Goal: Transaction & Acquisition: Book appointment/travel/reservation

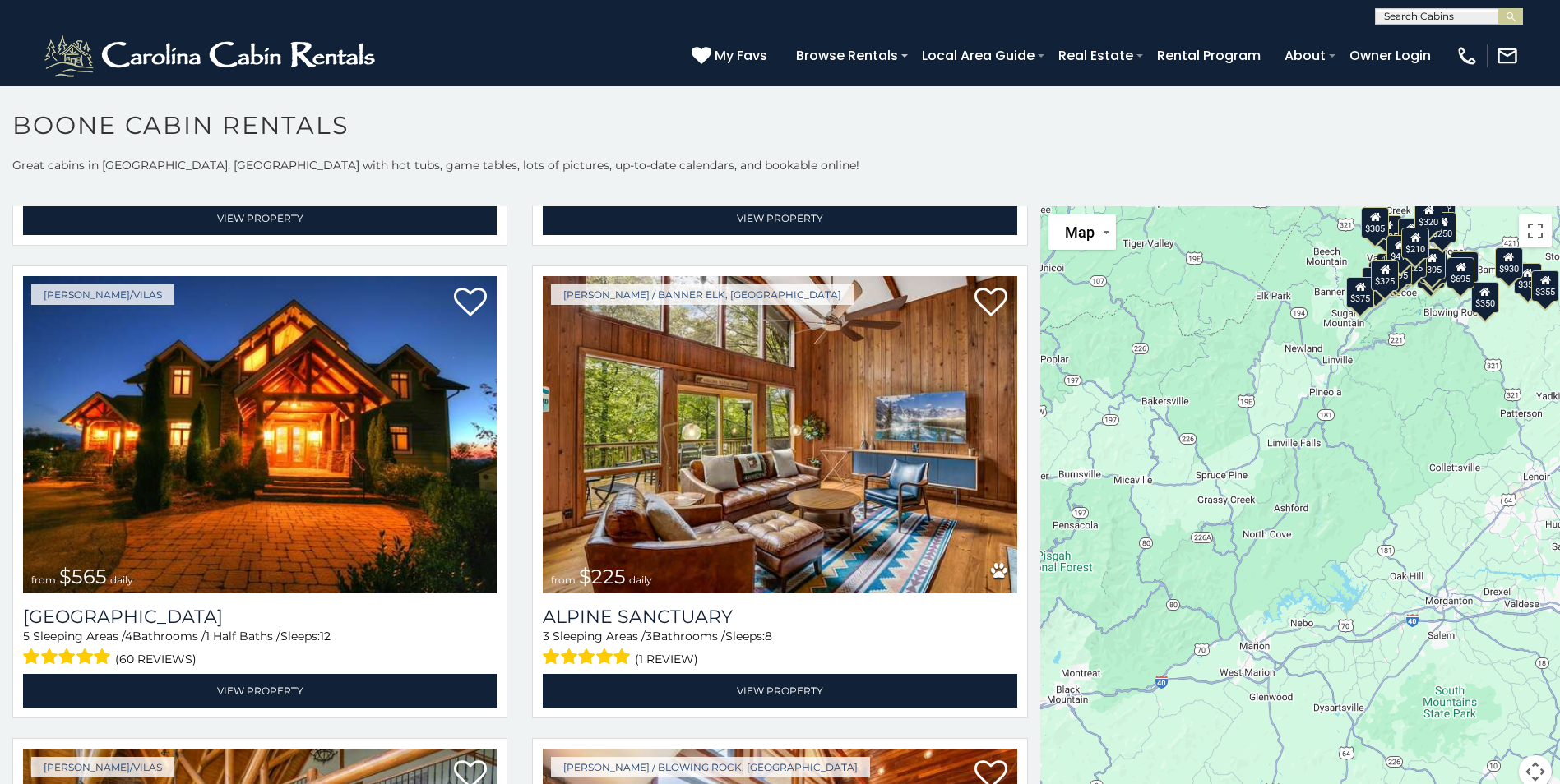
scroll to position [3782, 0]
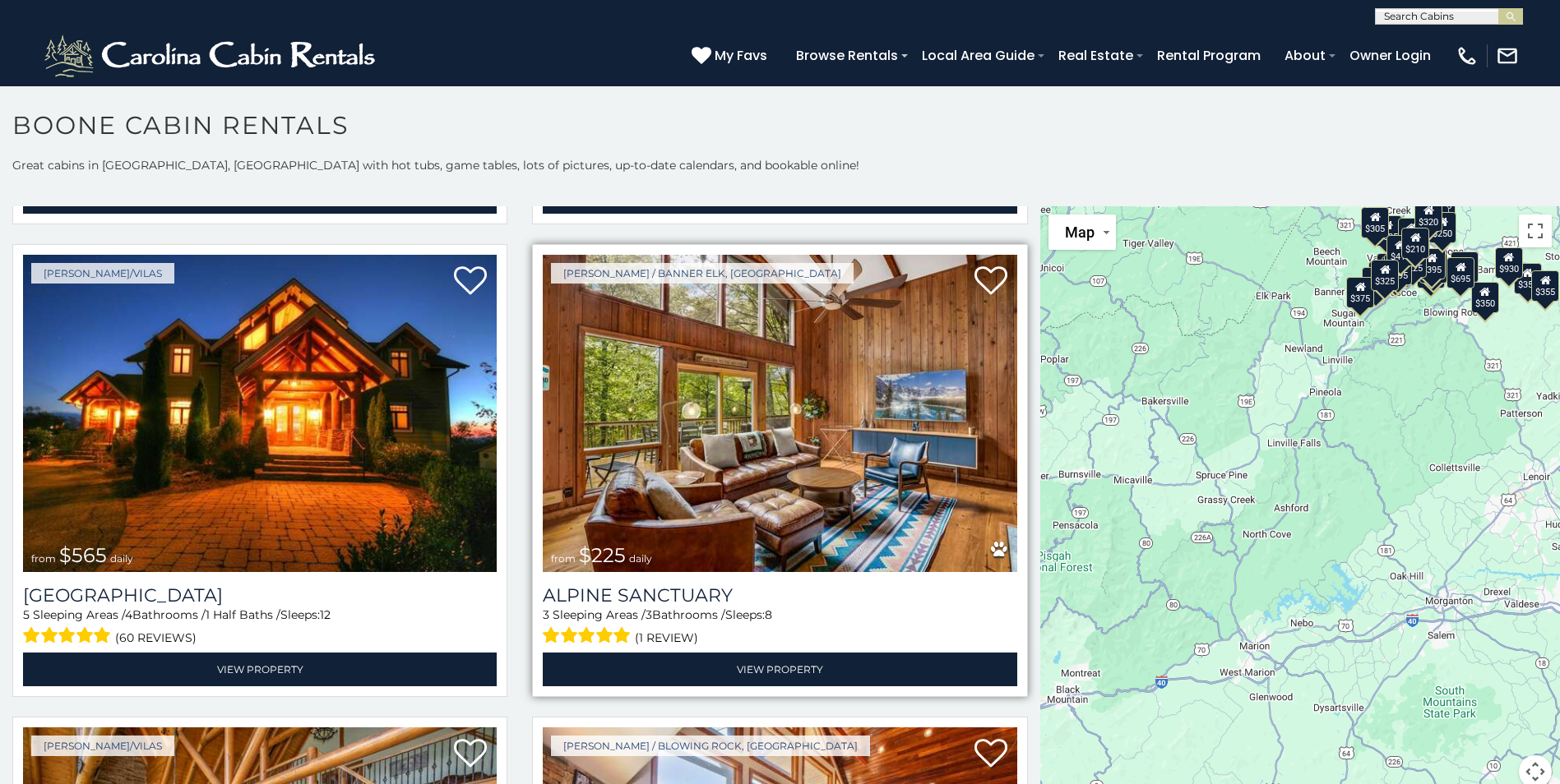
click at [623, 479] on img at bounding box center [780, 413] width 473 height 318
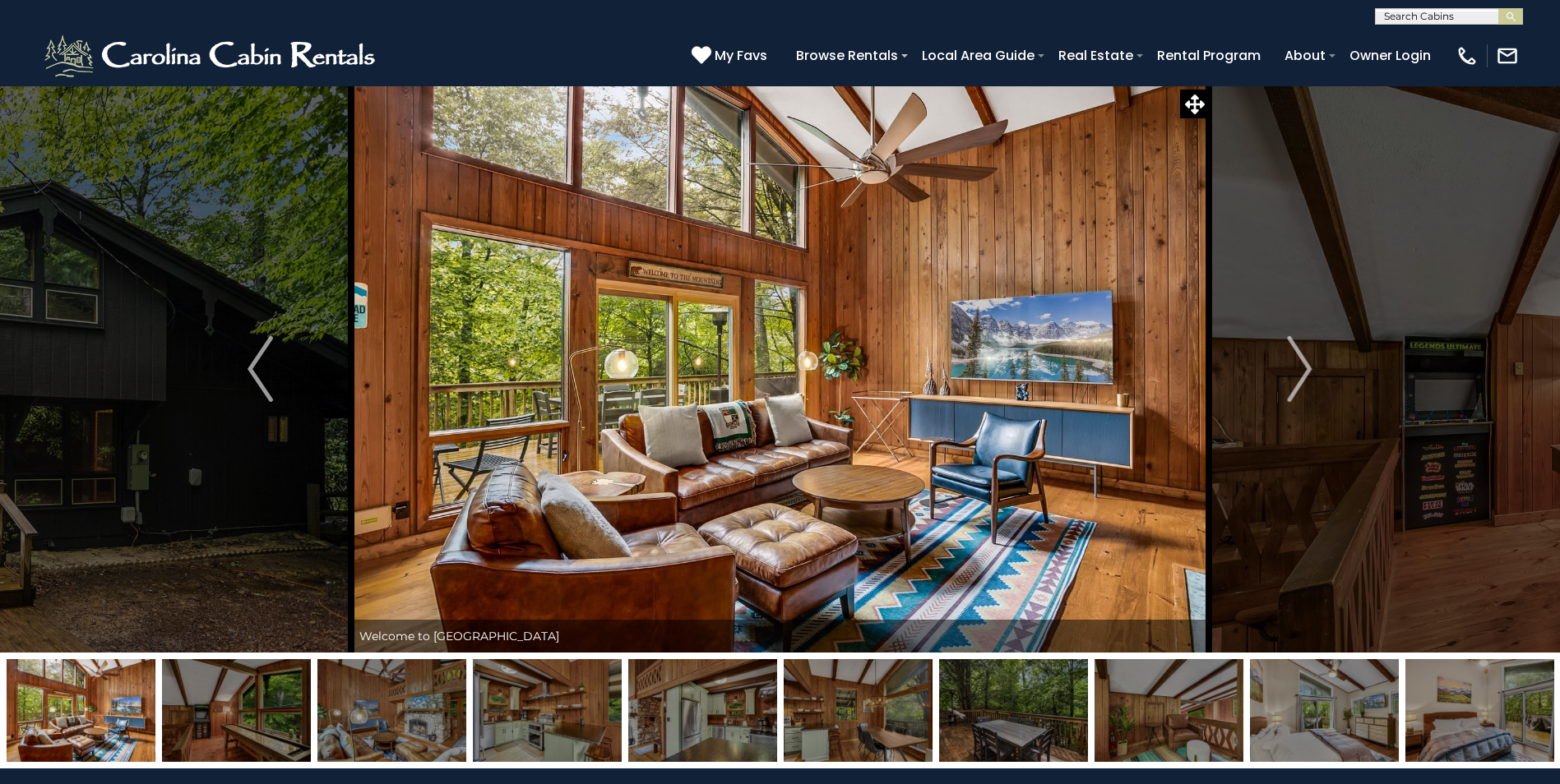
click at [236, 721] on img at bounding box center [236, 711] width 149 height 103
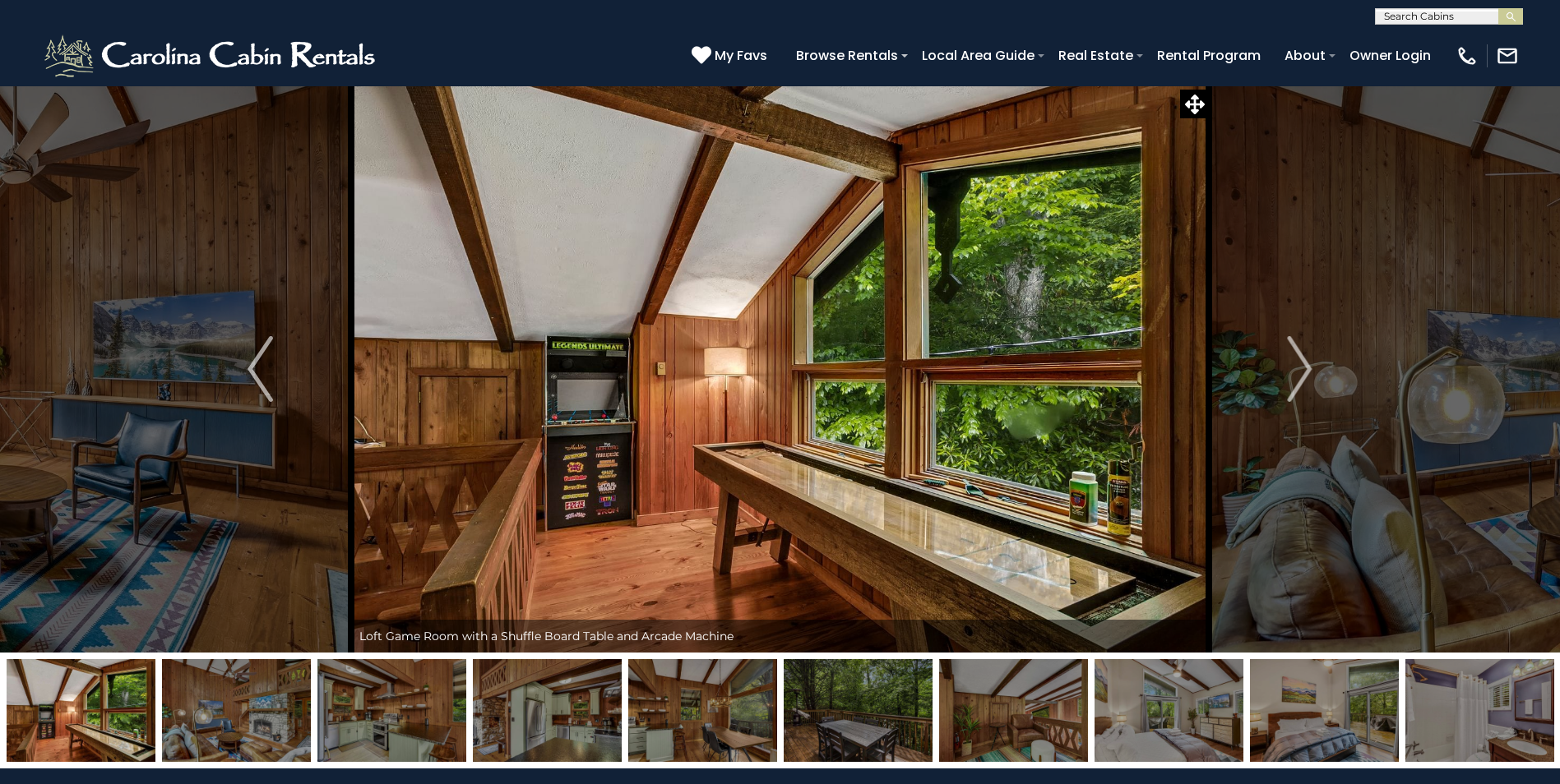
click at [241, 722] on img at bounding box center [236, 711] width 149 height 103
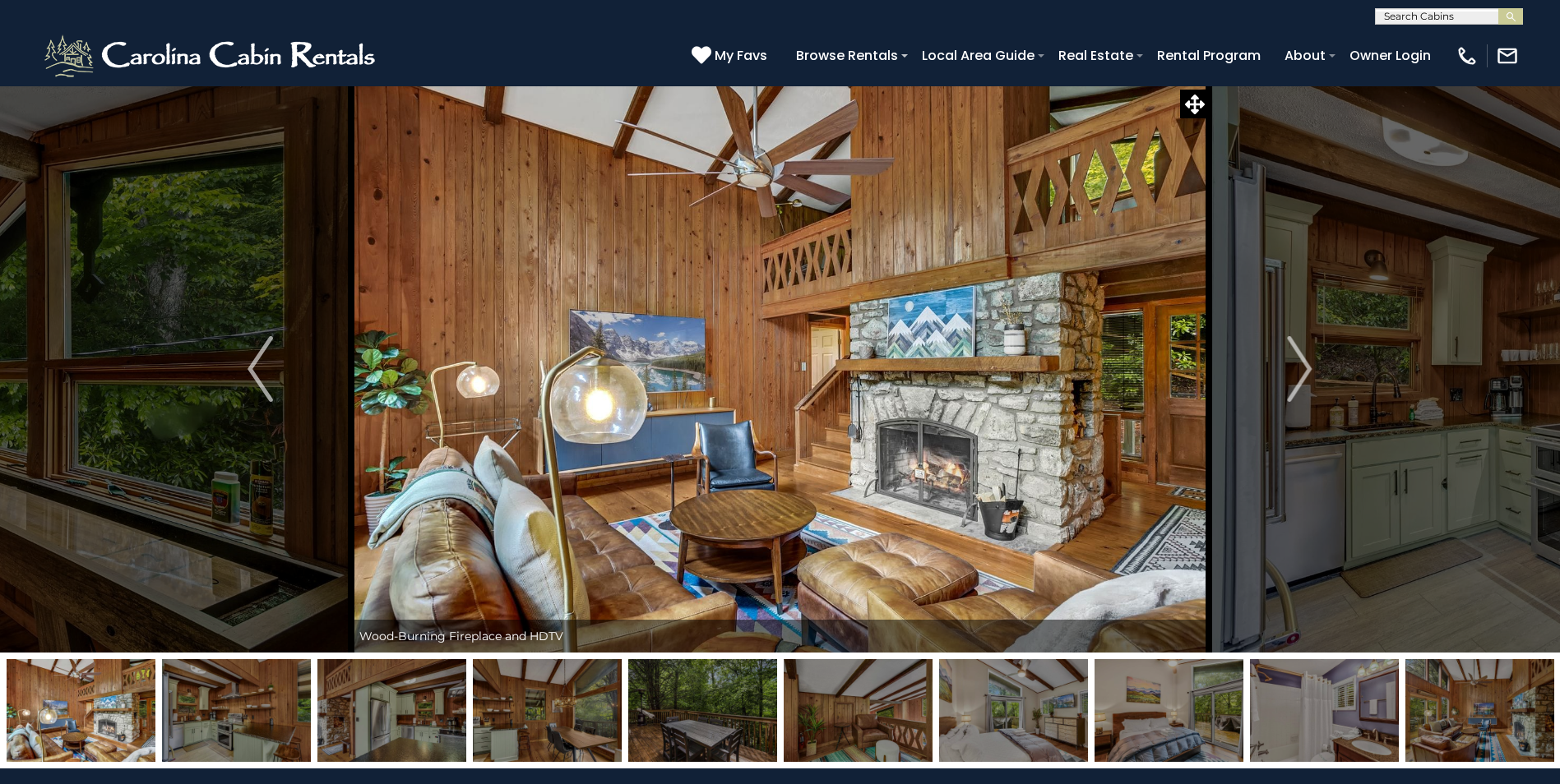
click at [369, 728] on img at bounding box center [392, 711] width 149 height 103
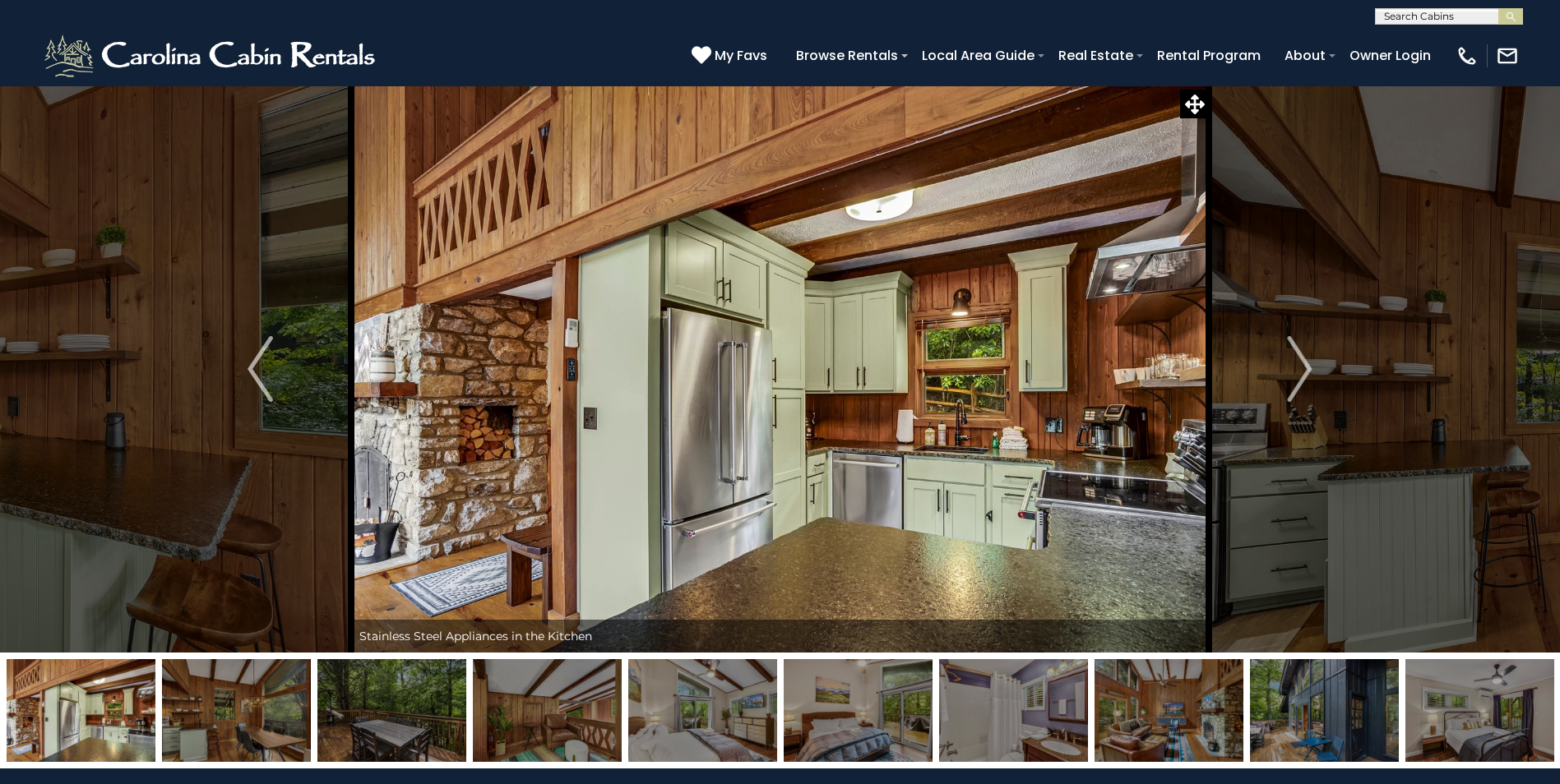
click at [384, 723] on img at bounding box center [392, 711] width 149 height 103
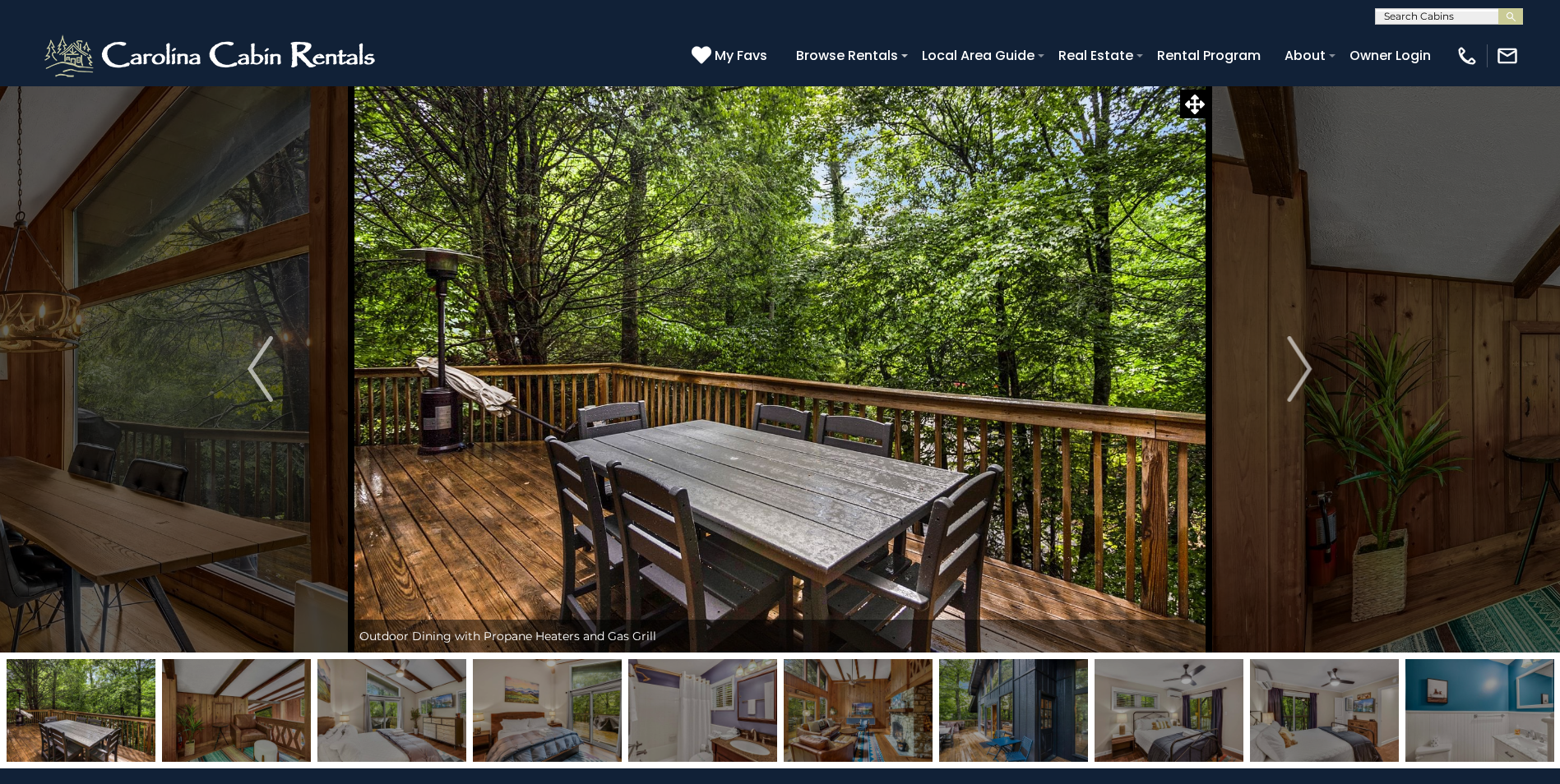
click at [394, 720] on img at bounding box center [392, 711] width 149 height 103
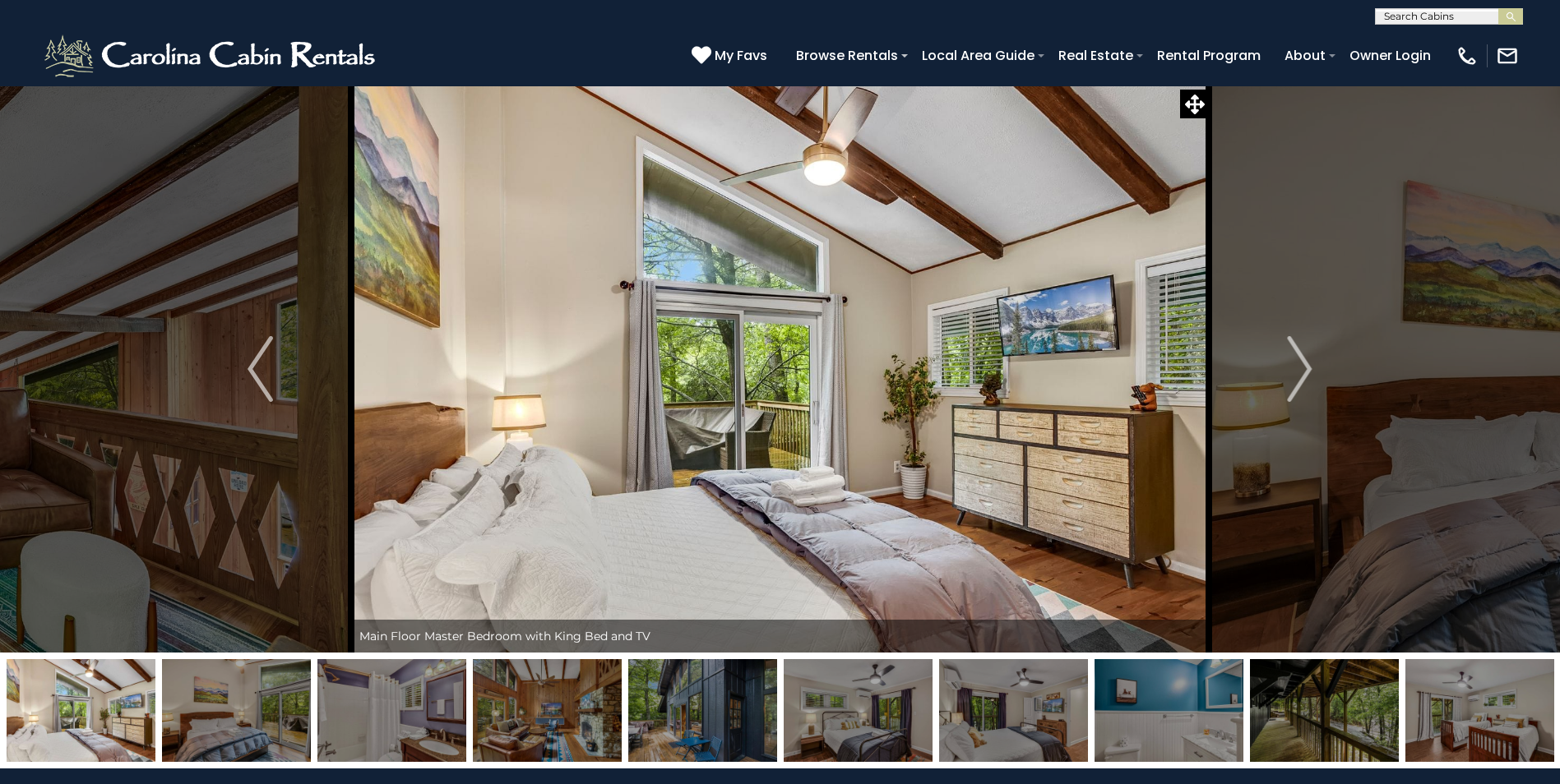
click at [396, 722] on img at bounding box center [392, 711] width 149 height 103
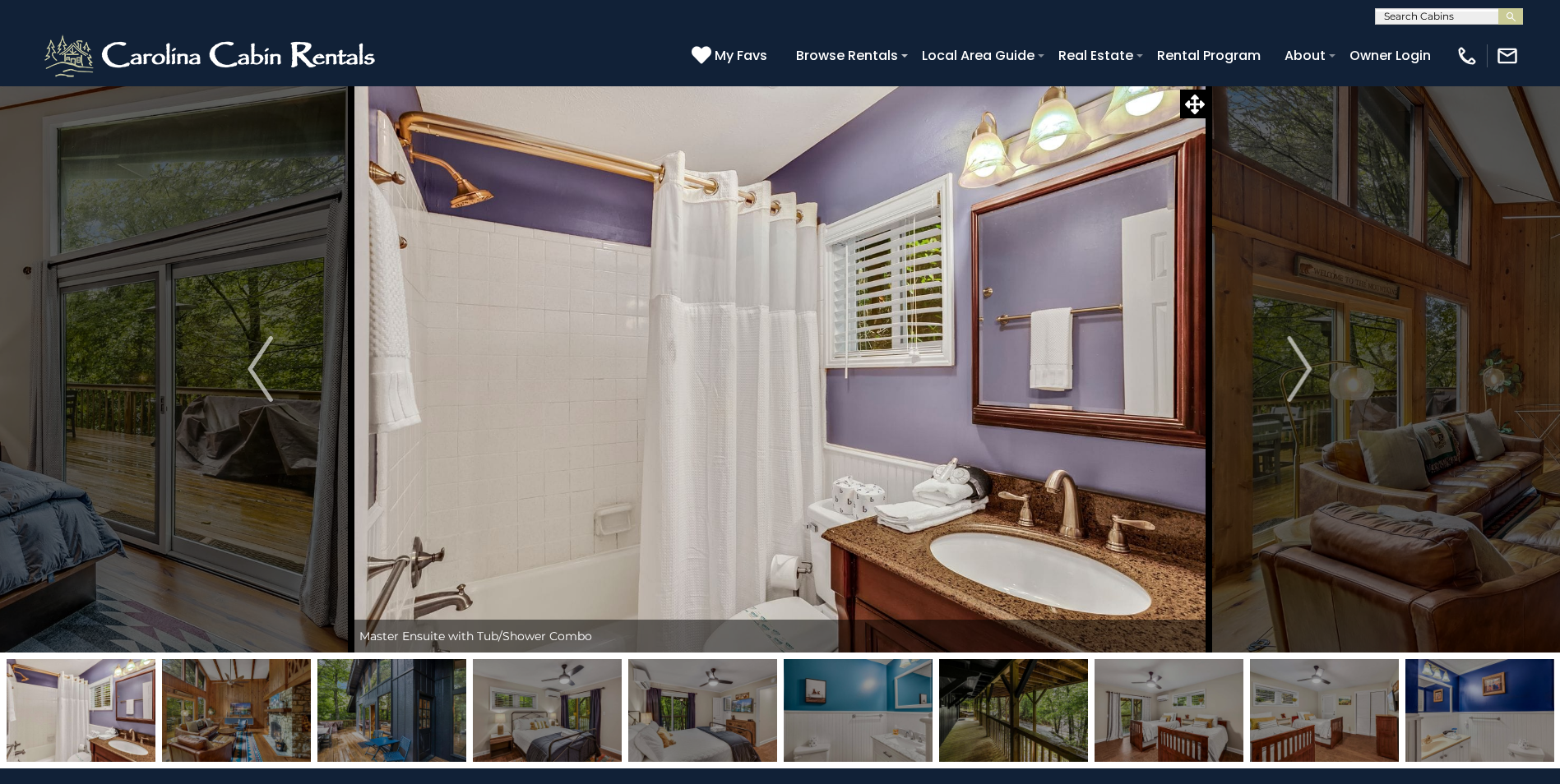
click at [401, 729] on img at bounding box center [392, 711] width 149 height 103
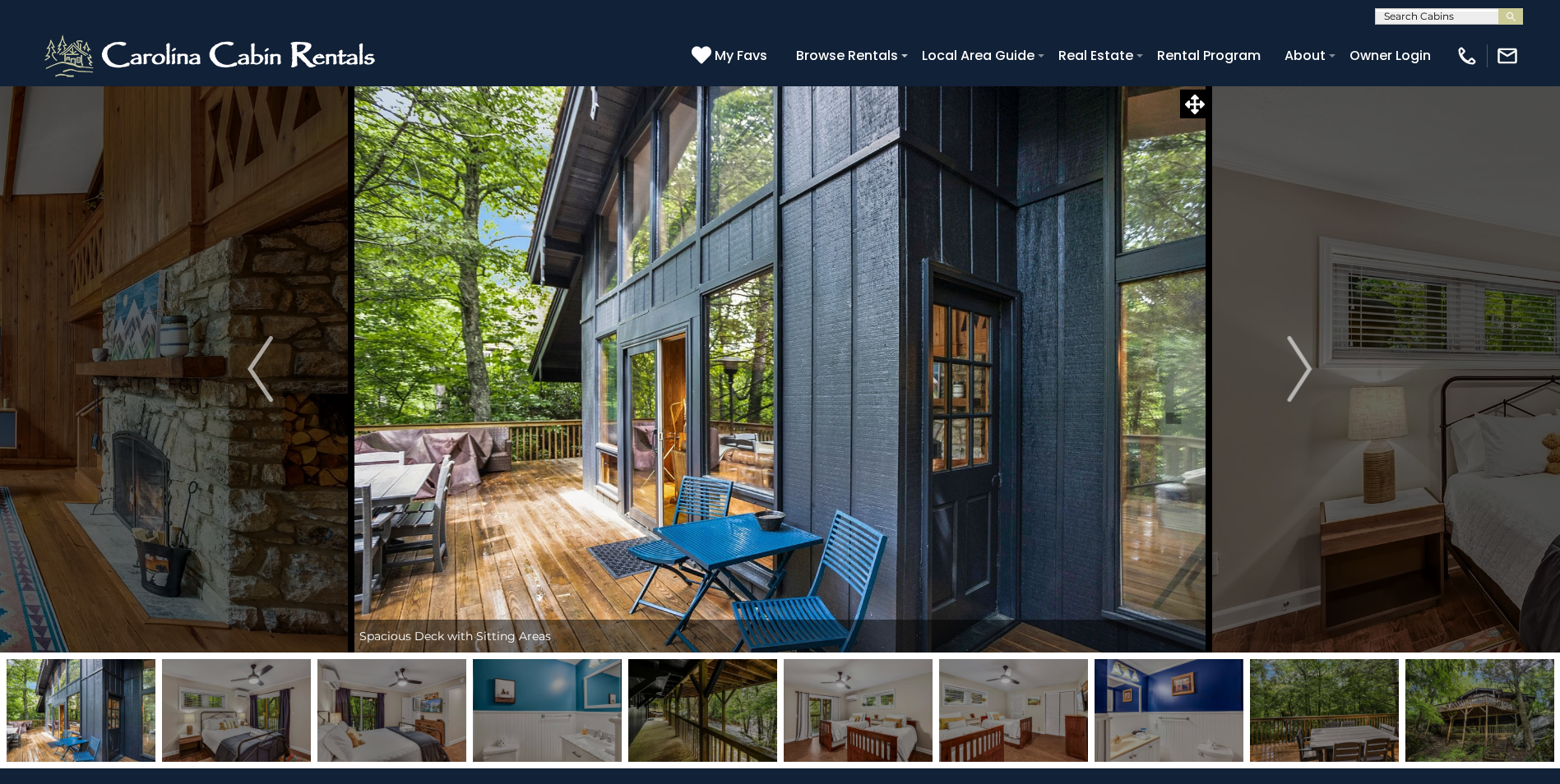
click at [385, 726] on img at bounding box center [392, 711] width 149 height 103
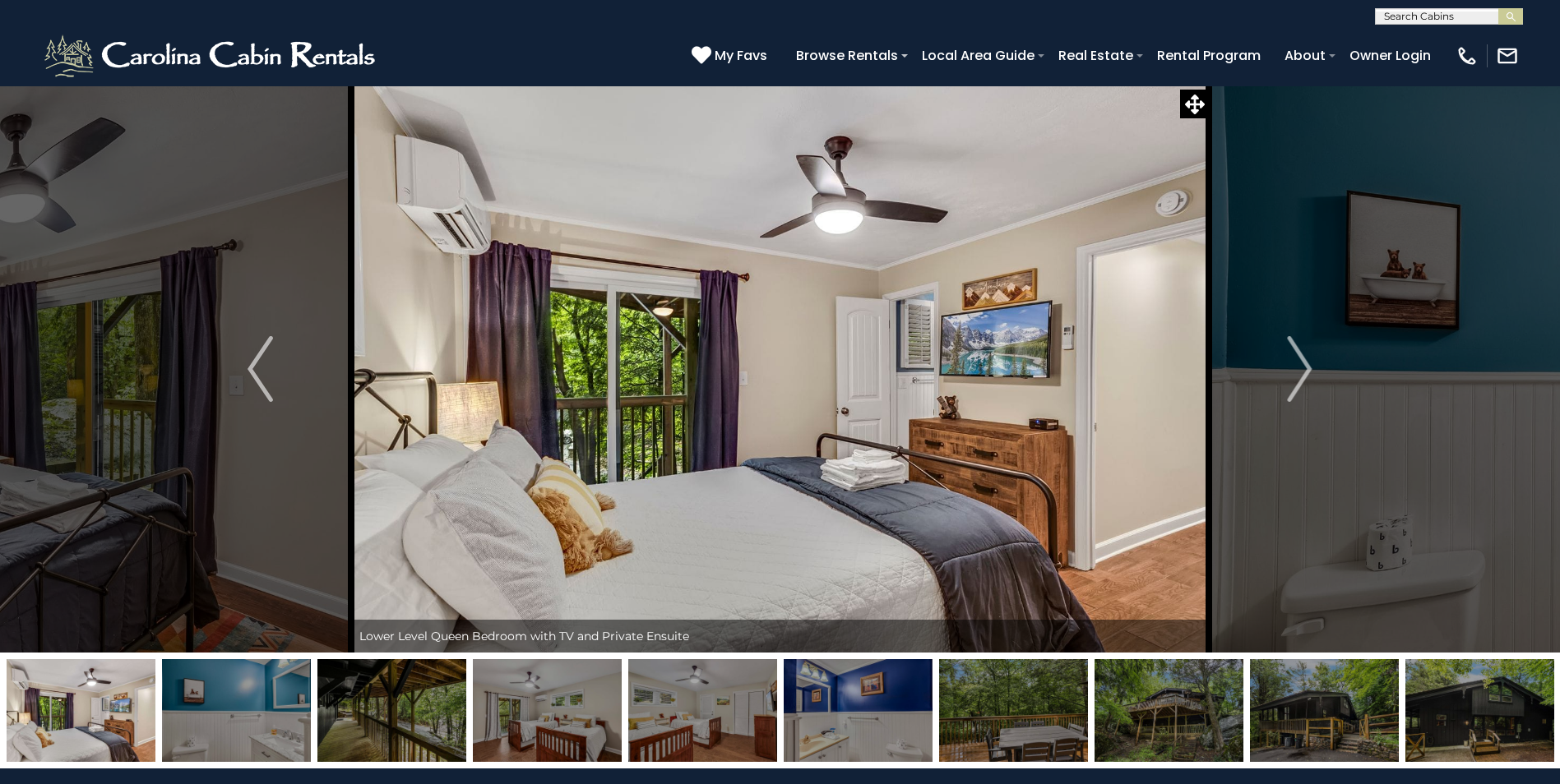
click at [399, 717] on img at bounding box center [392, 711] width 149 height 103
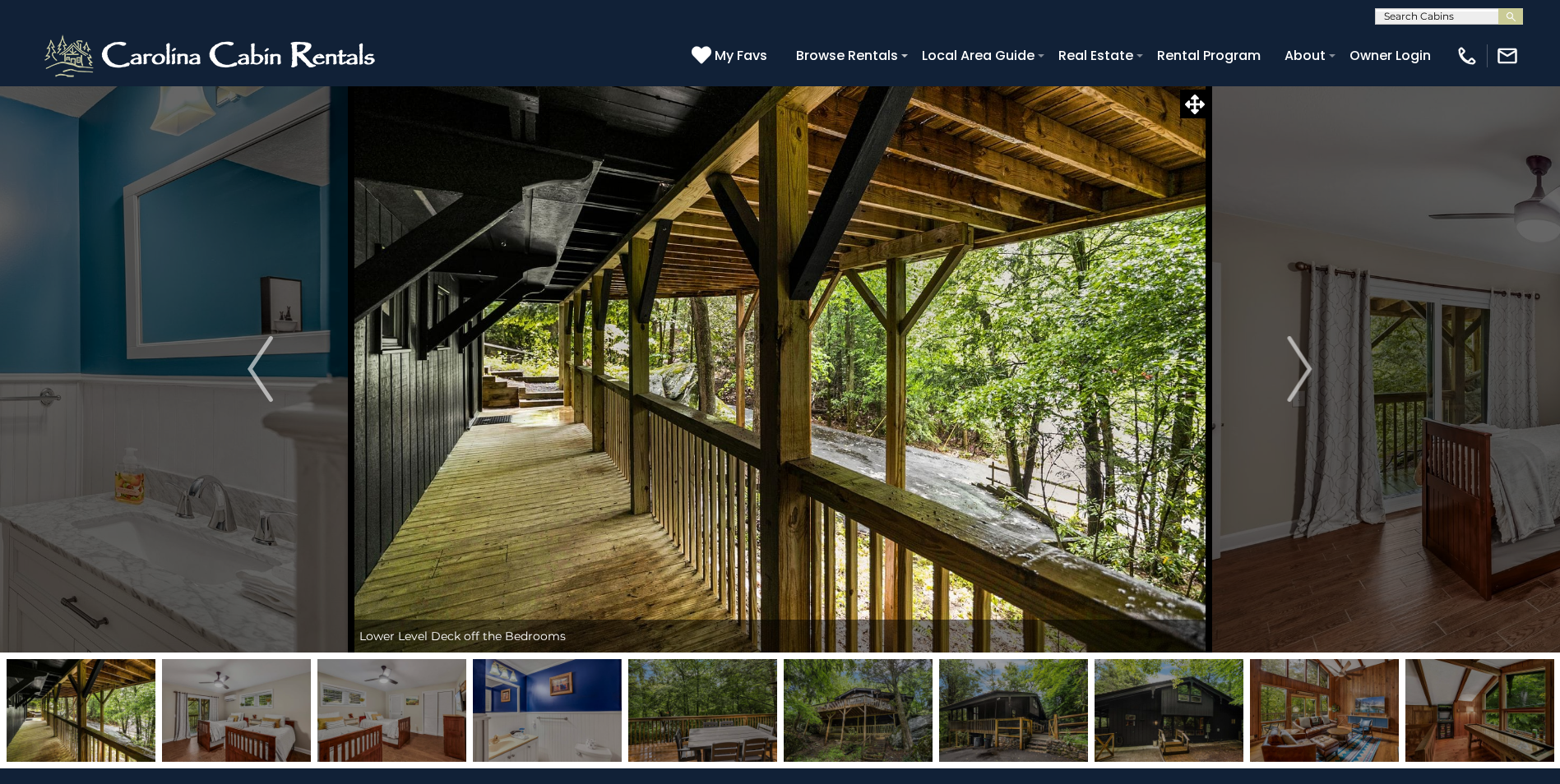
click at [409, 713] on img at bounding box center [392, 711] width 149 height 103
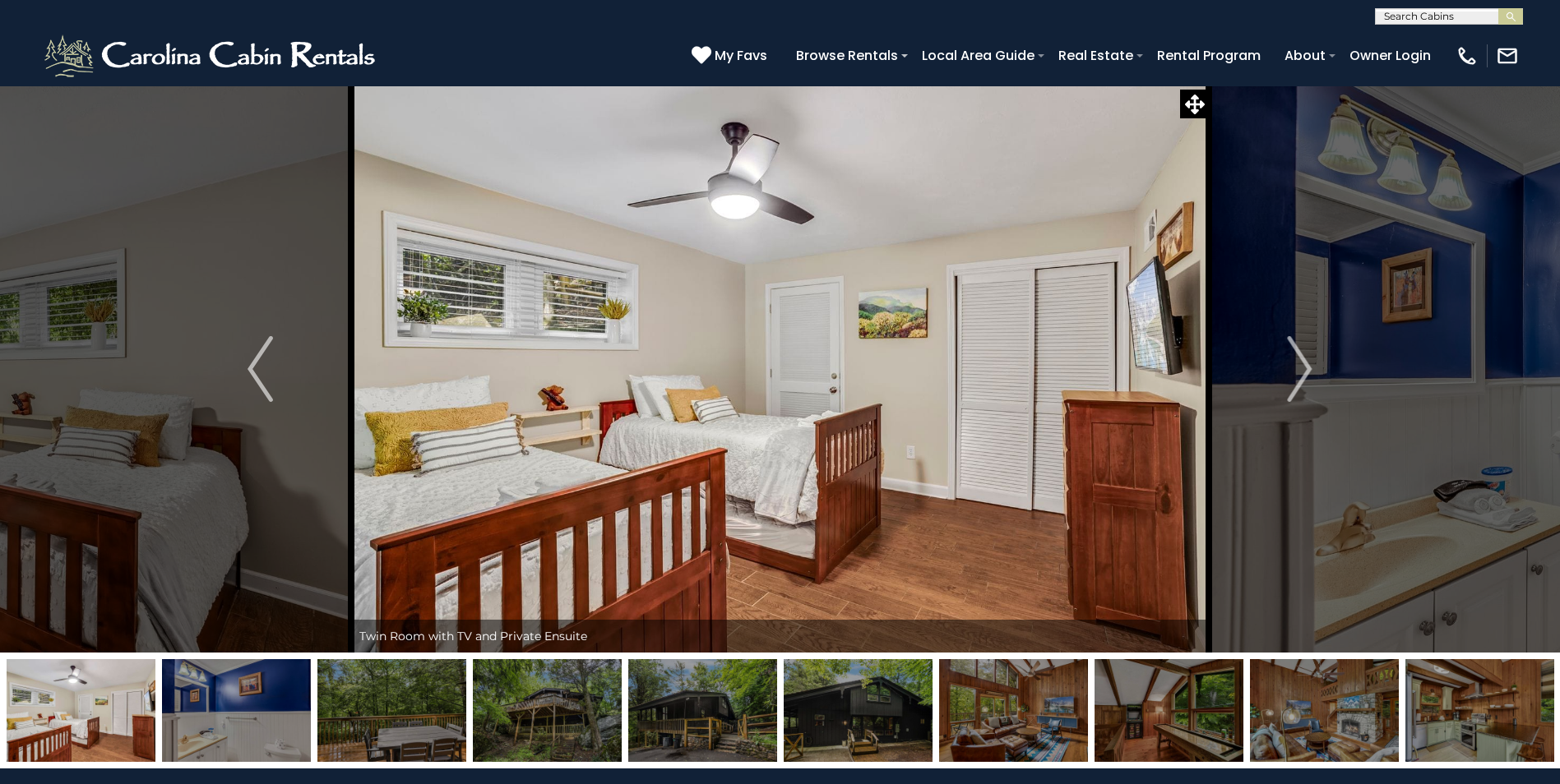
click at [407, 730] on img at bounding box center [392, 711] width 149 height 103
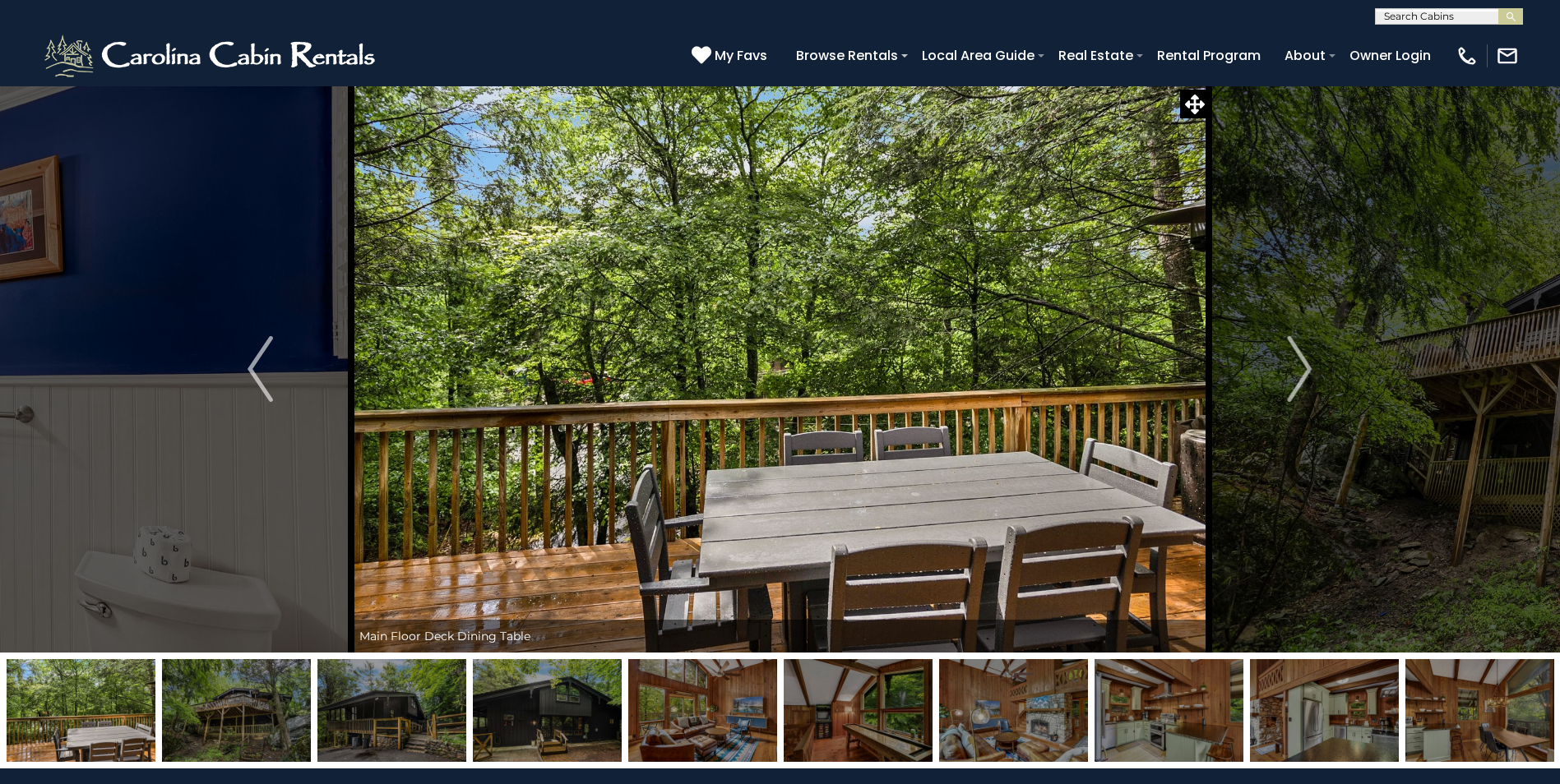
click at [392, 725] on img at bounding box center [392, 711] width 149 height 103
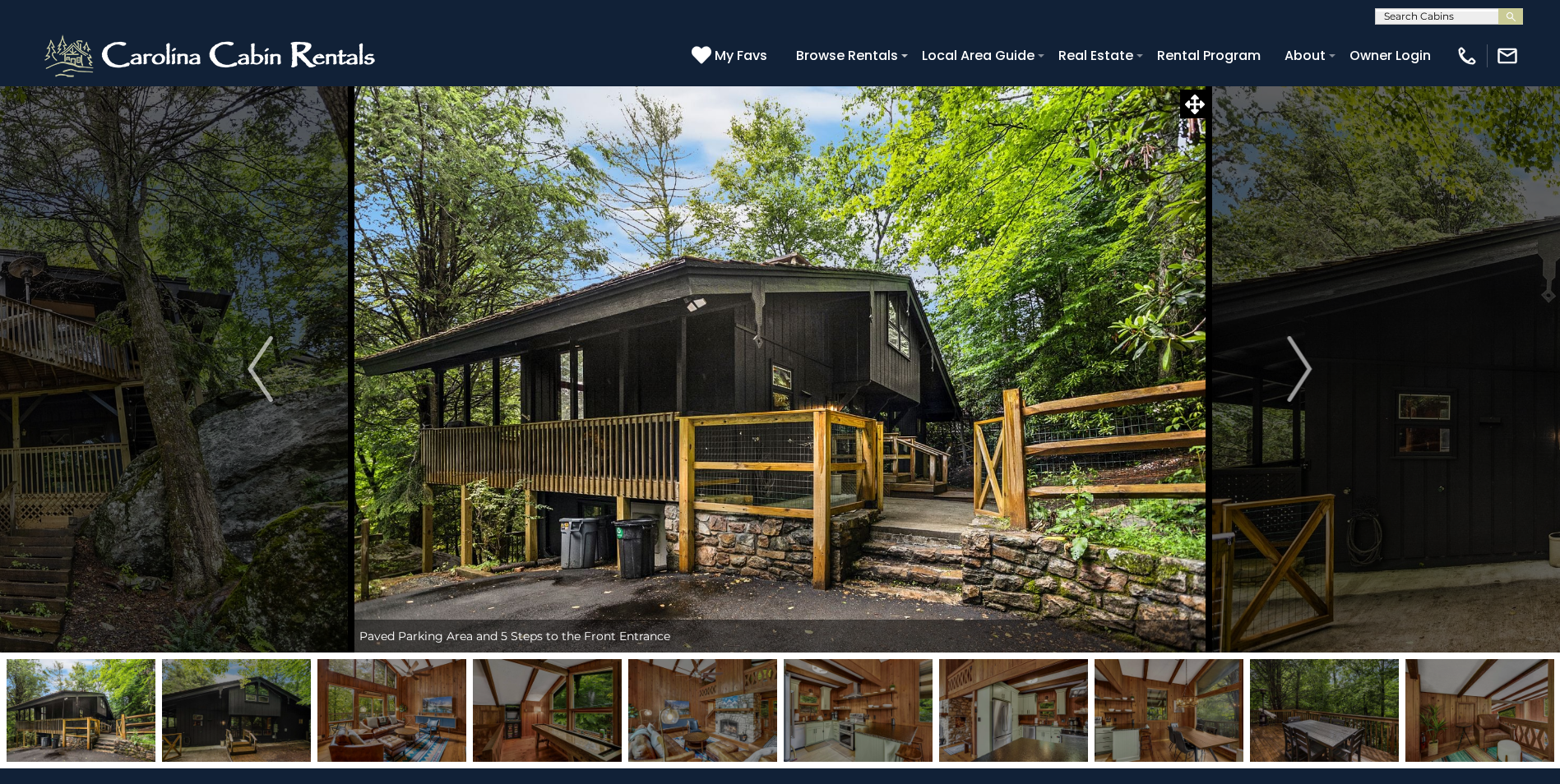
click at [365, 726] on img at bounding box center [392, 711] width 149 height 103
